Goal: Find specific page/section: Find specific page/section

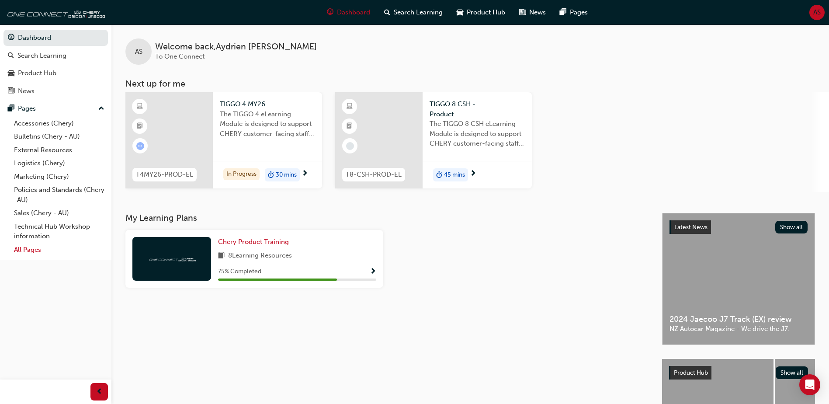
click at [34, 252] on link "All Pages" at bounding box center [58, 250] width 97 height 14
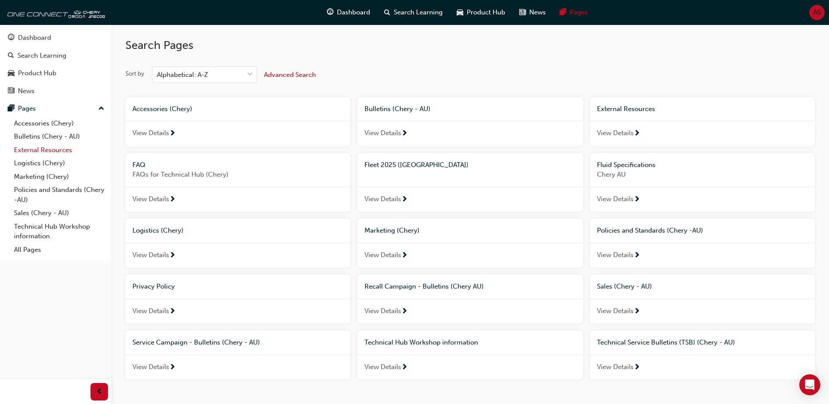
click at [55, 151] on link "External Resources" at bounding box center [58, 150] width 97 height 14
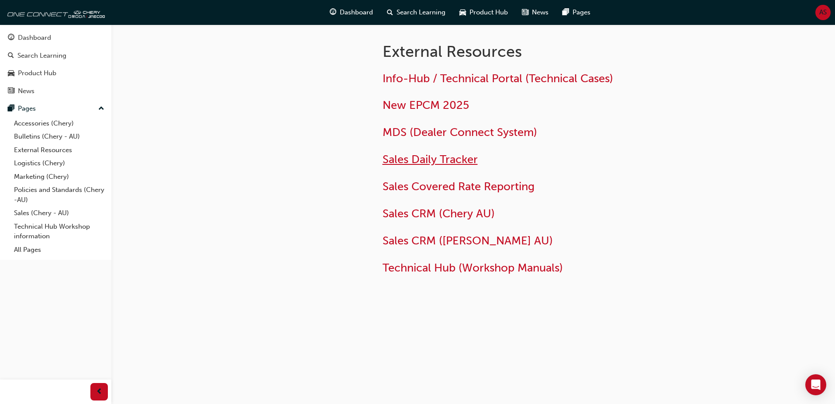
click at [443, 162] on span "Sales Daily Tracker" at bounding box center [430, 159] width 95 height 14
